Goal: Task Accomplishment & Management: Use online tool/utility

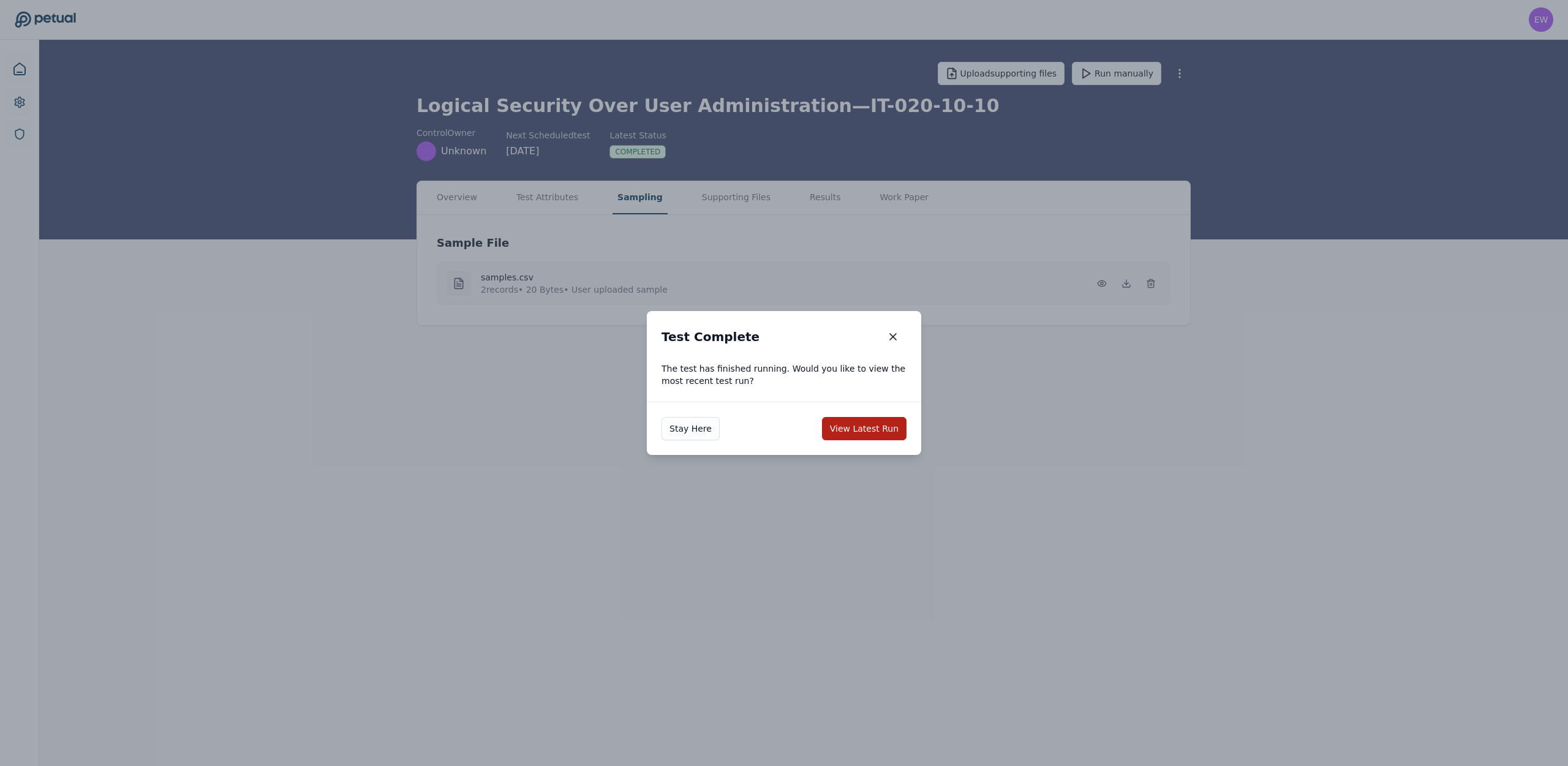
click at [914, 342] on div "Test Complete Test Complete" at bounding box center [783, 336] width 274 height 52
click at [889, 337] on icon "button" at bounding box center [893, 337] width 12 height 12
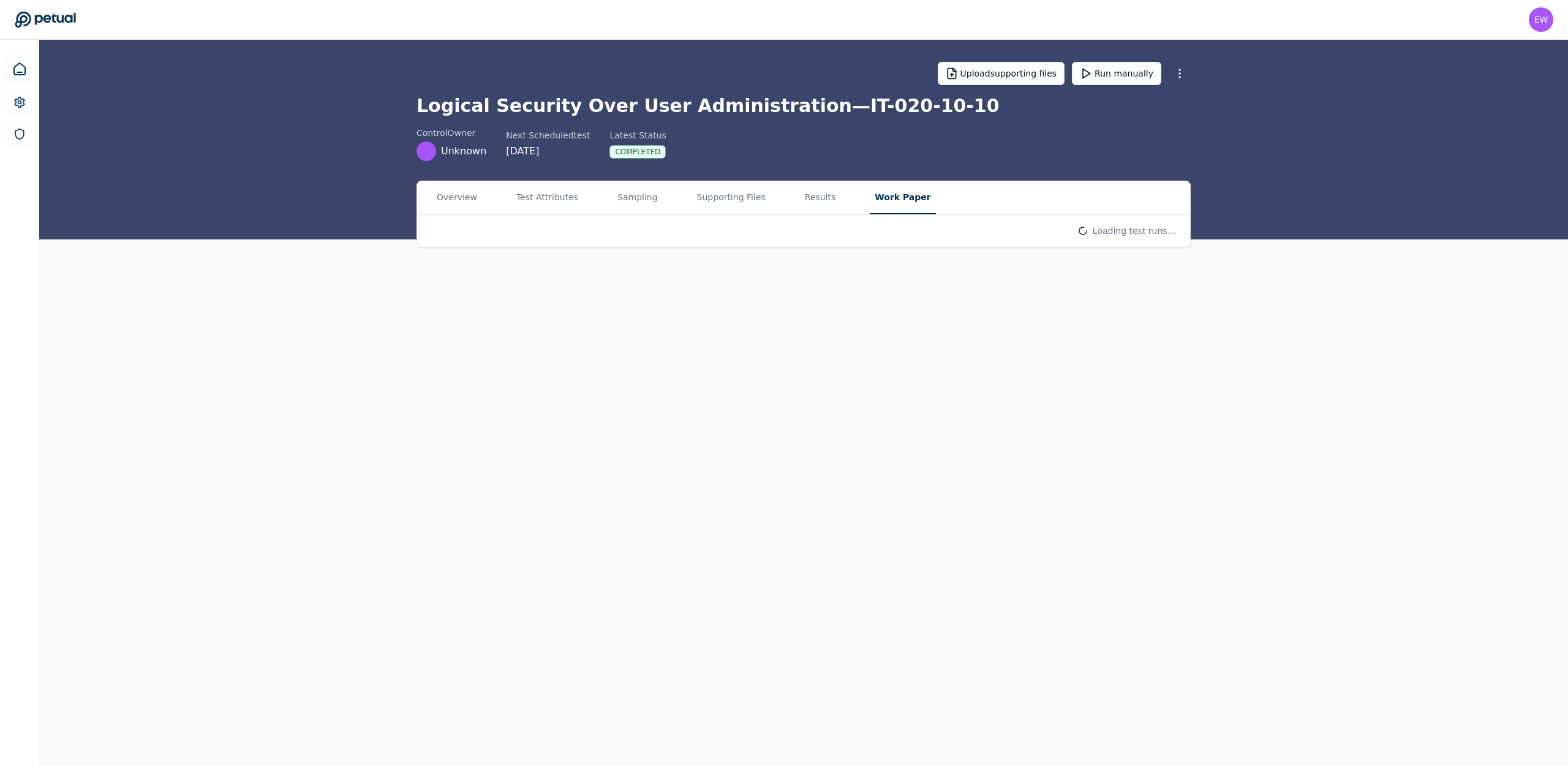
click at [900, 205] on button "Work Paper" at bounding box center [902, 198] width 66 height 33
click at [20, 74] on icon at bounding box center [19, 69] width 15 height 15
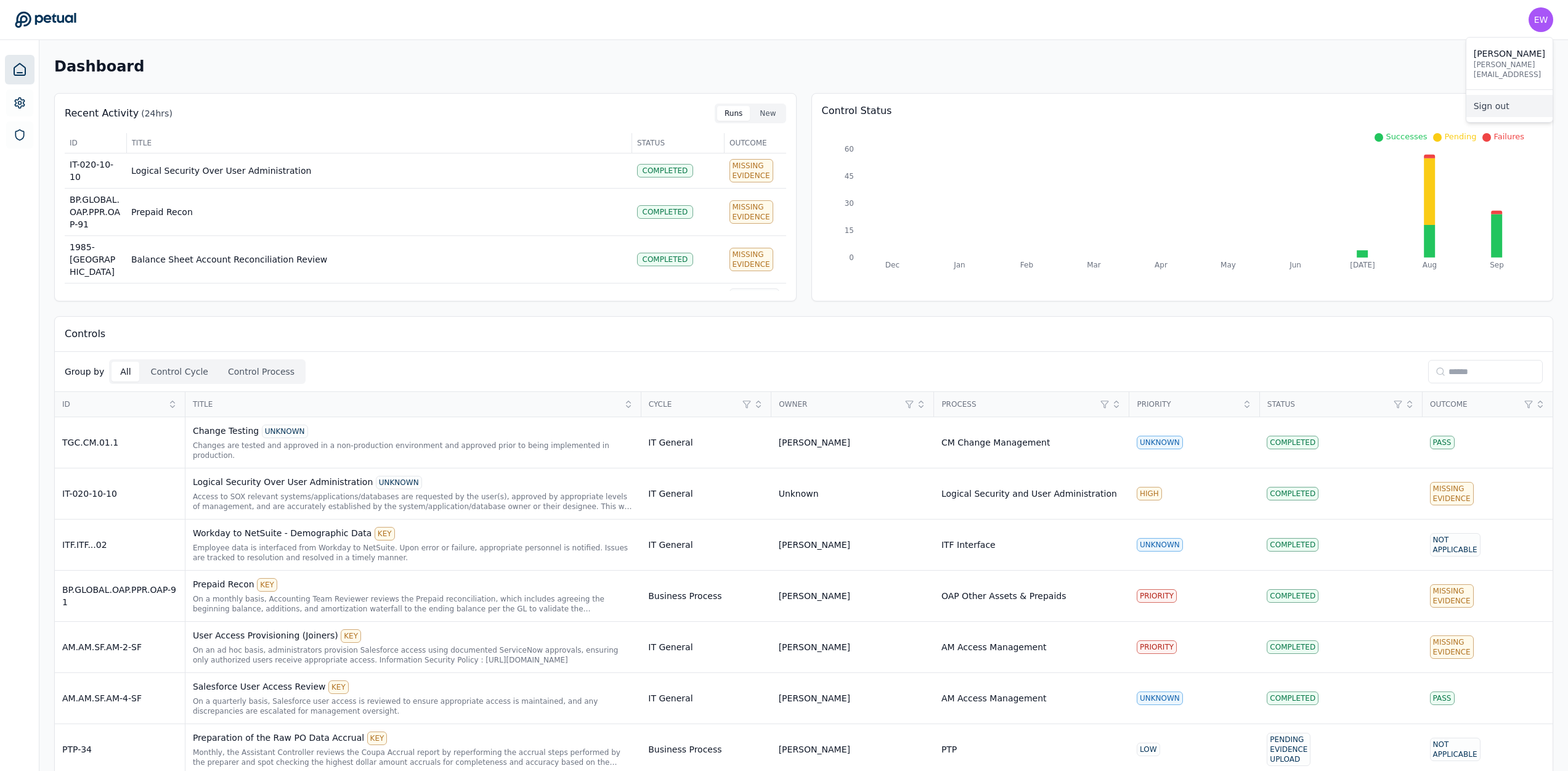
click at [1523, 95] on link "Sign out" at bounding box center [1509, 106] width 86 height 22
